Goal: Find specific page/section: Find specific page/section

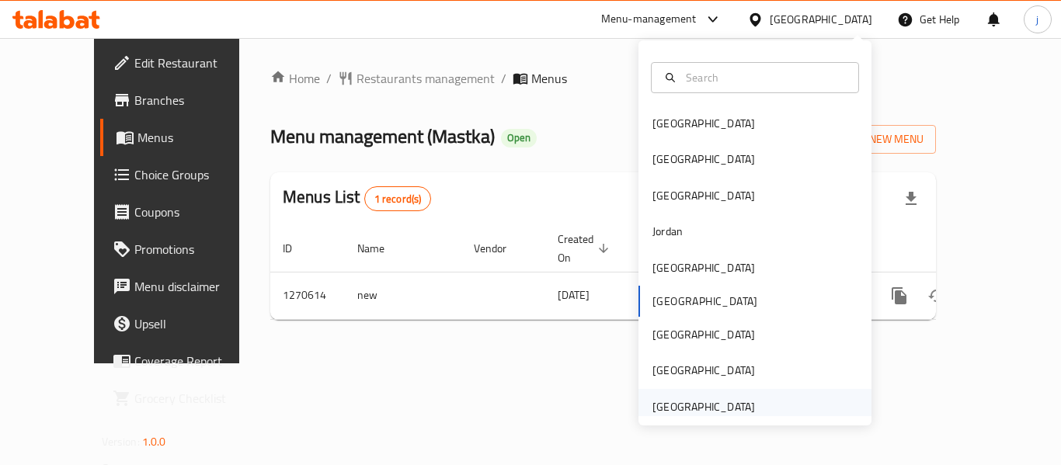
click at [690, 404] on div "[GEOGRAPHIC_DATA]" at bounding box center [703, 406] width 103 height 17
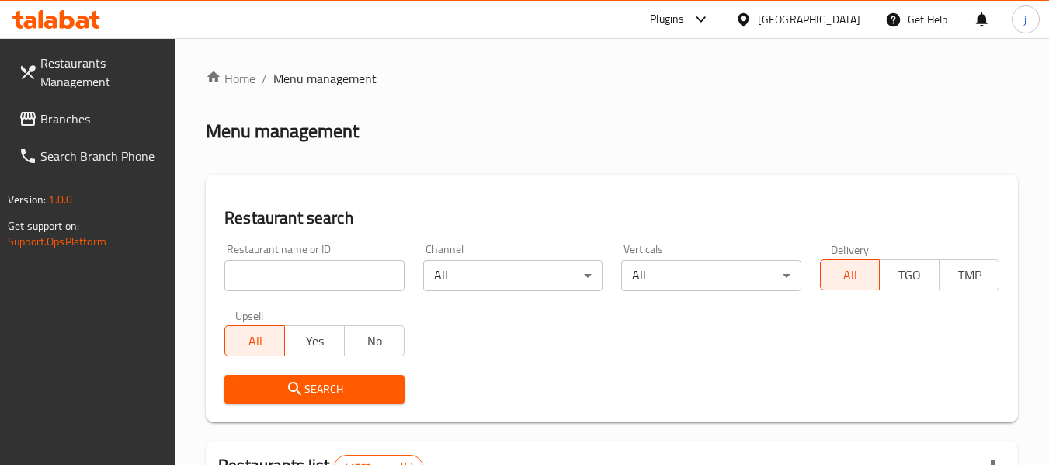
click at [89, 115] on span "Branches" at bounding box center [101, 118] width 123 height 19
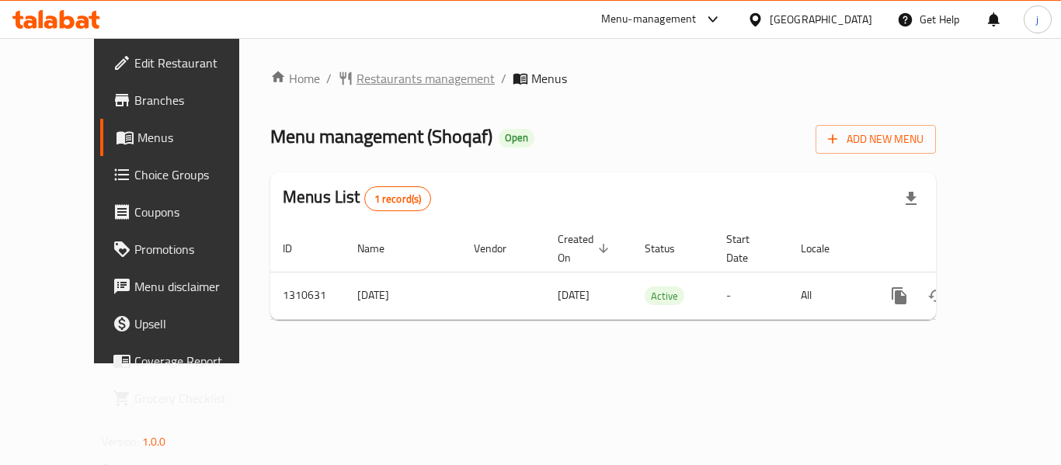
click at [360, 79] on span "Restaurants management" at bounding box center [425, 78] width 138 height 19
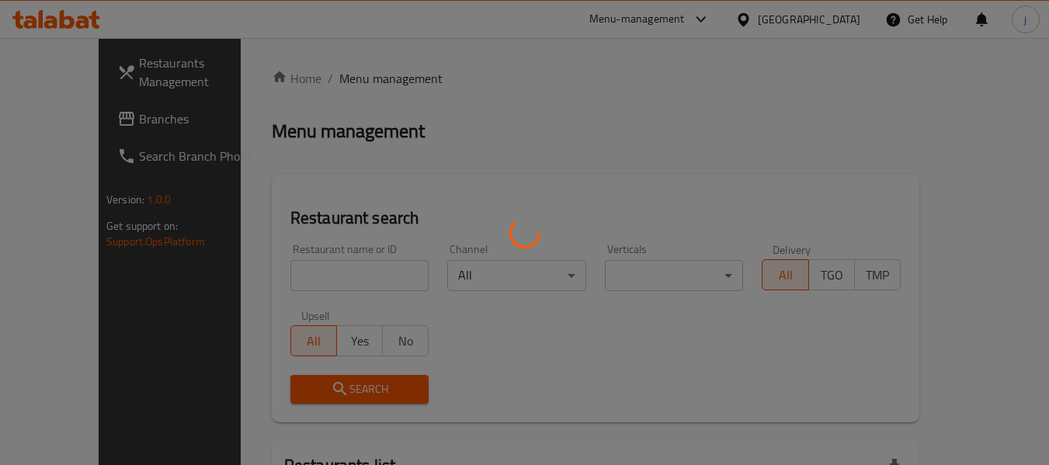
click at [61, 116] on div at bounding box center [524, 232] width 1049 height 465
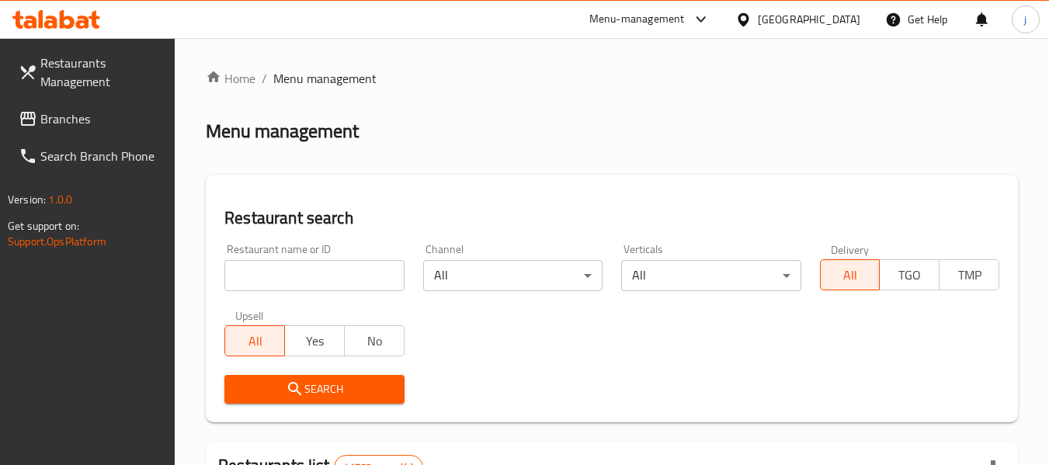
click at [61, 116] on div at bounding box center [524, 232] width 1049 height 465
click at [61, 116] on span "Branches" at bounding box center [101, 118] width 123 height 19
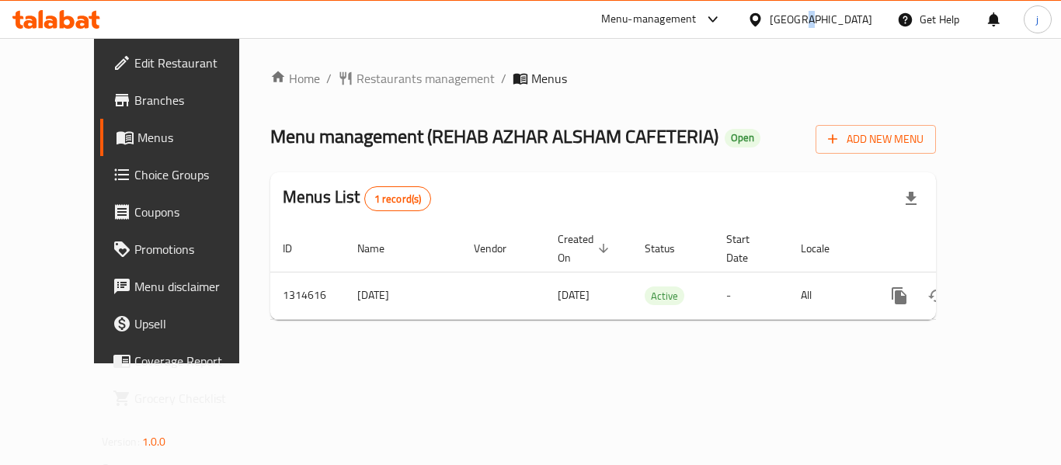
click at [801, 12] on div "[GEOGRAPHIC_DATA]" at bounding box center [810, 19] width 150 height 37
click at [801, 12] on div "[GEOGRAPHIC_DATA]" at bounding box center [821, 19] width 103 height 17
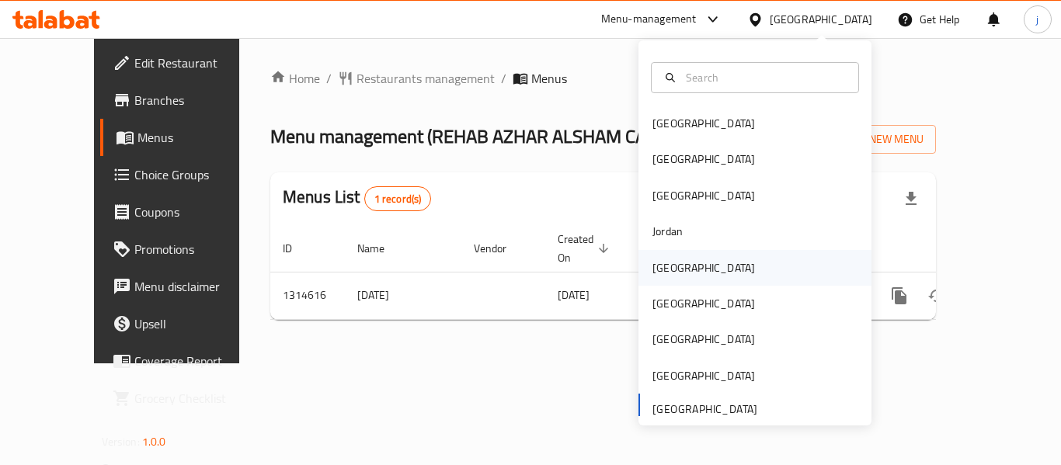
click at [663, 259] on div "[GEOGRAPHIC_DATA]" at bounding box center [703, 267] width 103 height 17
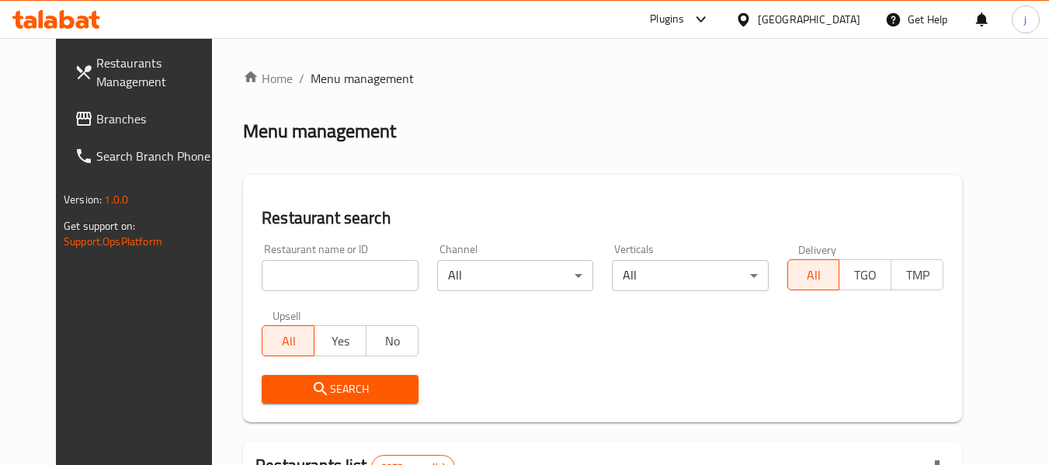
click at [96, 123] on span "Branches" at bounding box center [157, 118] width 123 height 19
